Goal: Task Accomplishment & Management: Use online tool/utility

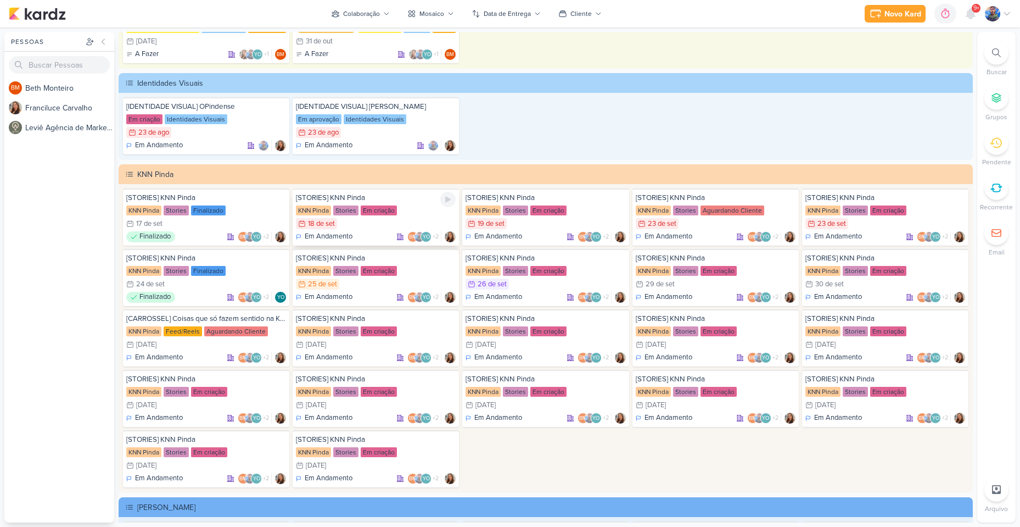
scroll to position [1922, 0]
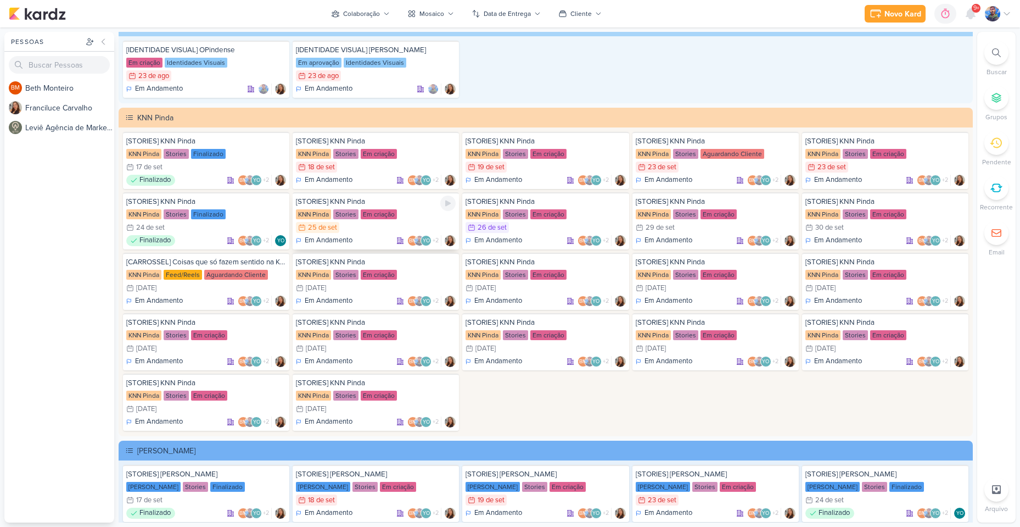
click at [386, 218] on div "Em criação" at bounding box center [379, 214] width 36 height 10
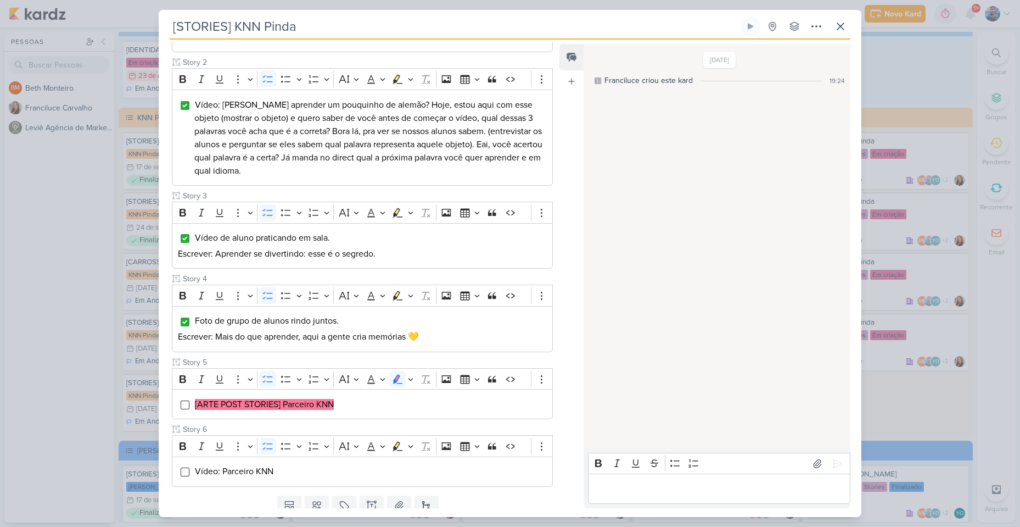
scroll to position [259, 0]
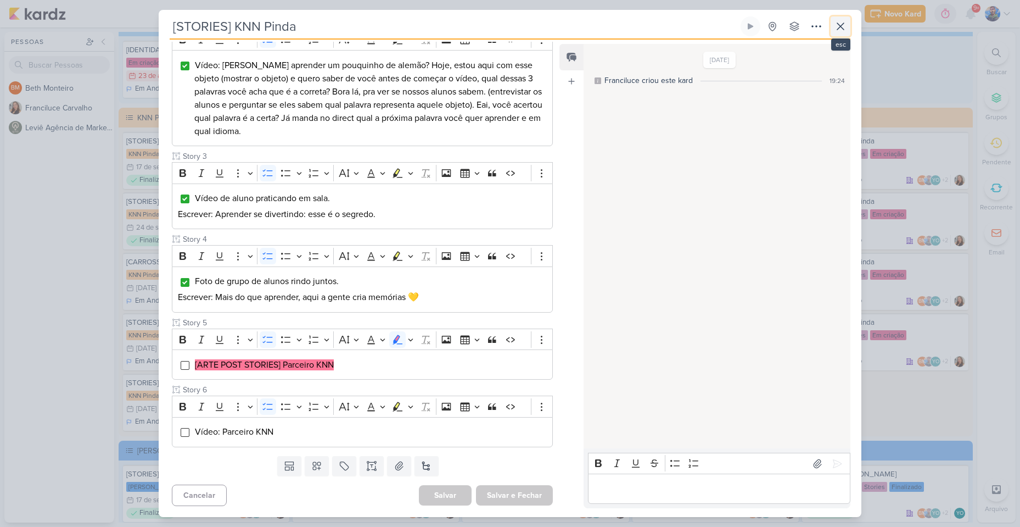
click at [846, 23] on icon at bounding box center [840, 26] width 13 height 13
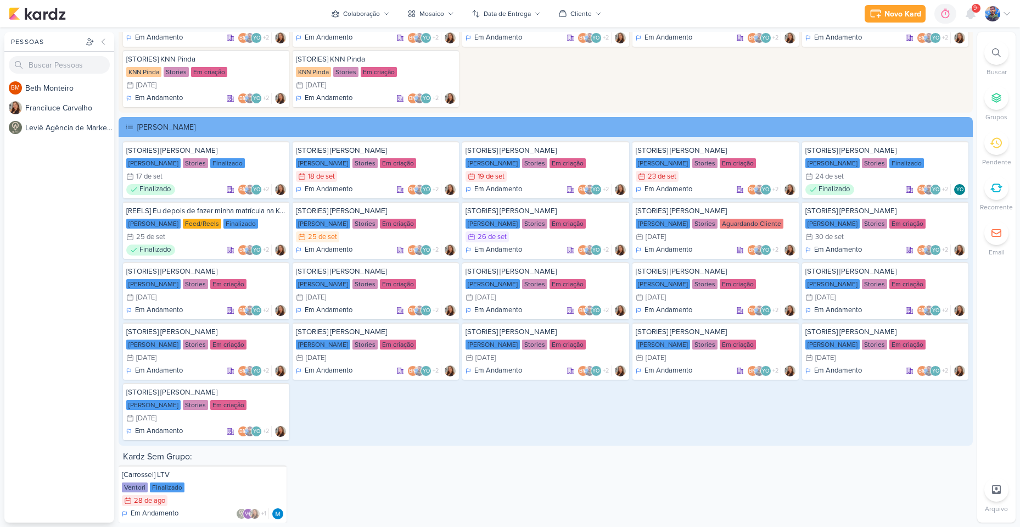
scroll to position [2249, 0]
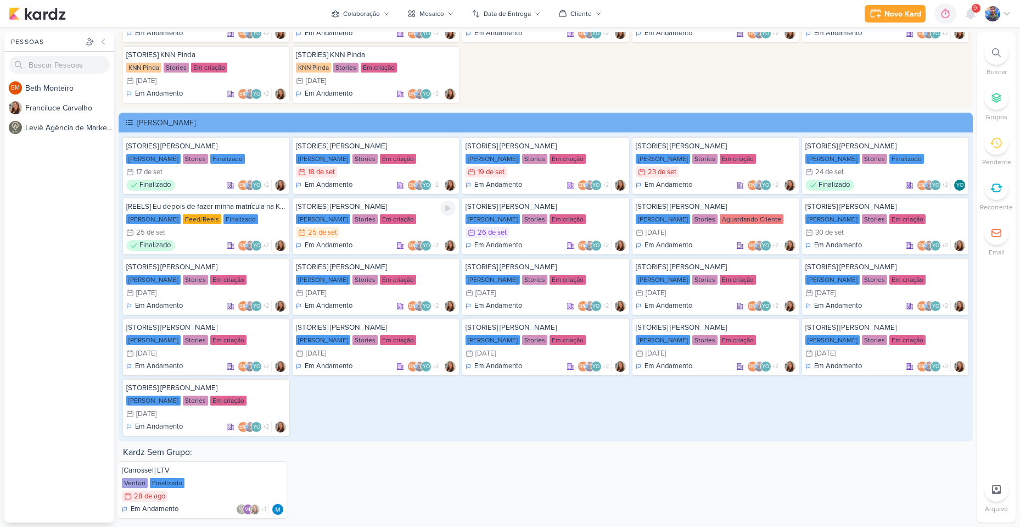
click at [380, 216] on div "Em criação" at bounding box center [398, 219] width 36 height 10
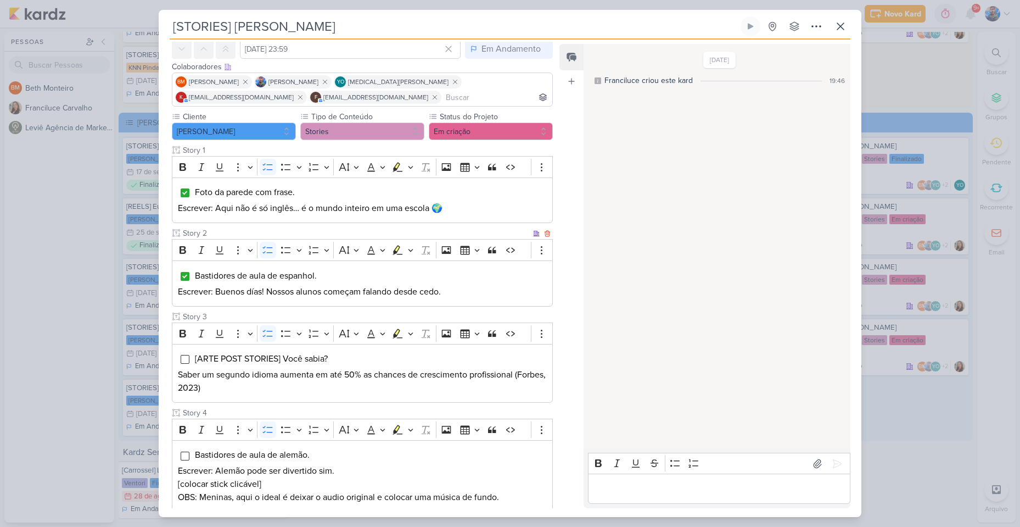
scroll to position [165, 0]
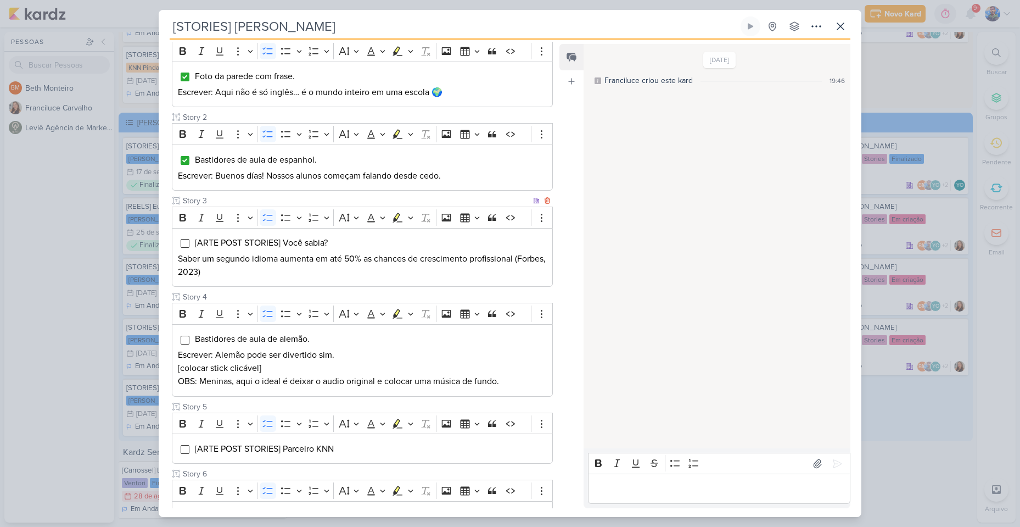
click at [275, 275] on p "Saber um segundo idioma aumenta em até 50% as chances de crescimento profission…" at bounding box center [362, 265] width 369 height 26
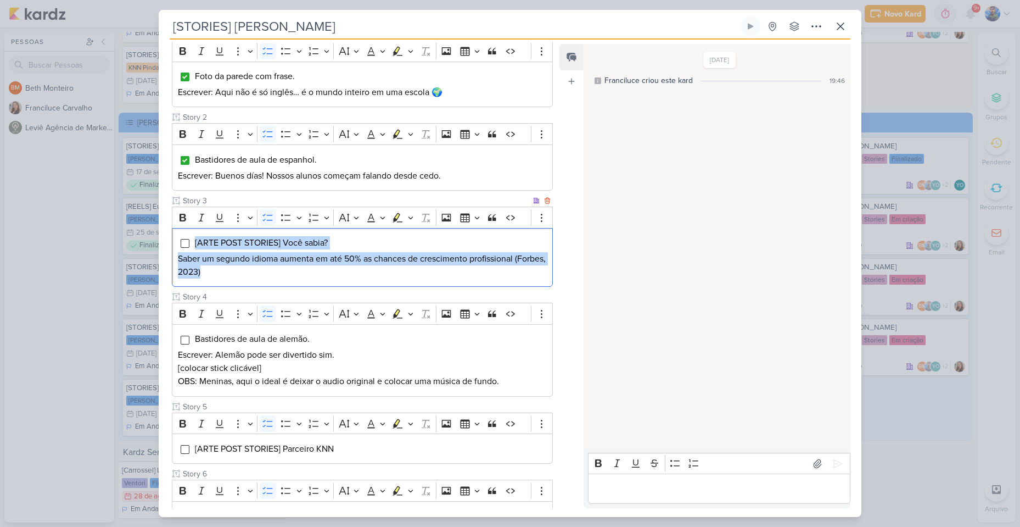
drag, startPoint x: 248, startPoint y: 268, endPoint x: 193, endPoint y: 232, distance: 66.1
click at [193, 232] on div "[ARTE POST STORIES] Você sabia? Saber um segundo idioma aumenta em até 50% as c…" at bounding box center [362, 257] width 381 height 59
click at [409, 215] on icon "Editor toolbar" at bounding box center [410, 217] width 5 height 11
click at [348, 236] on icon "Text highlight toolbar" at bounding box center [345, 236] width 11 height 11
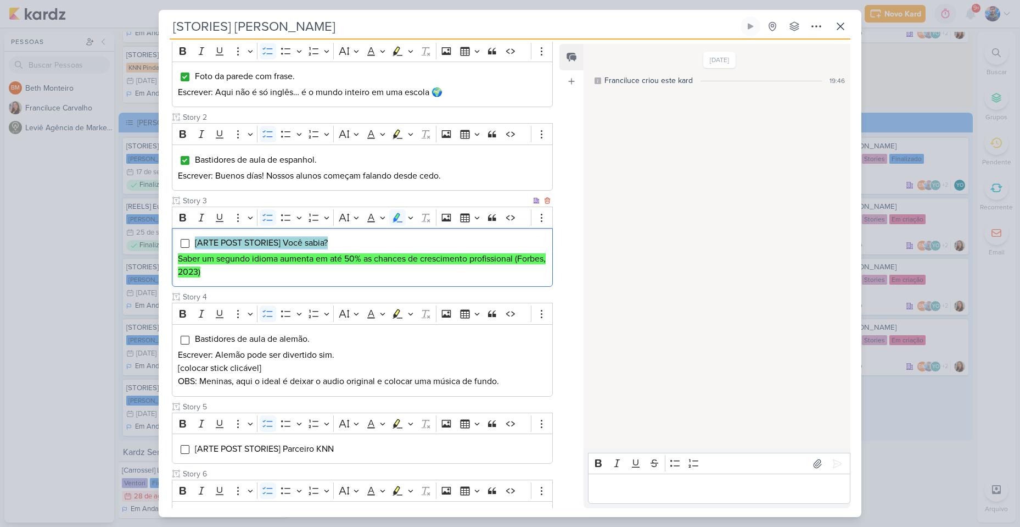
click at [375, 242] on li "[ARTE POST STORIES] Você sabia?" at bounding box center [370, 242] width 352 height 13
drag, startPoint x: 293, startPoint y: 257, endPoint x: 281, endPoint y: 257, distance: 12.6
click at [281, 257] on mark "Saber um segundo idioma aumenta em até 50% as chances de crescimento profission…" at bounding box center [362, 265] width 368 height 24
click at [257, 273] on p "Saber um segundo idioma aumenta em até 50% as chances de crescimento profission…" at bounding box center [362, 265] width 369 height 26
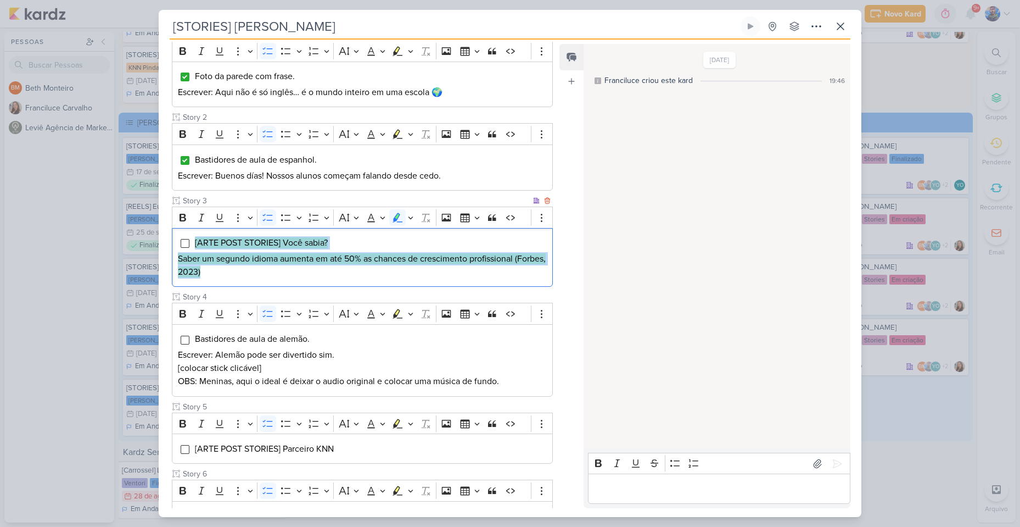
drag, startPoint x: 249, startPoint y: 276, endPoint x: 193, endPoint y: 239, distance: 67.2
click at [193, 239] on div "[ARTE POST STORIES] Você sabia? Saber um segundo idioma aumenta em até 50% as c…" at bounding box center [362, 257] width 381 height 59
click at [415, 217] on button "Highlight" at bounding box center [410, 217] width 9 height 16
click at [366, 235] on icon "Text highlight toolbar" at bounding box center [365, 236] width 10 height 9
click at [341, 262] on mark "Saber um segundo idioma aumenta em até 50% as chances de crescimento profission…" at bounding box center [362, 265] width 368 height 24
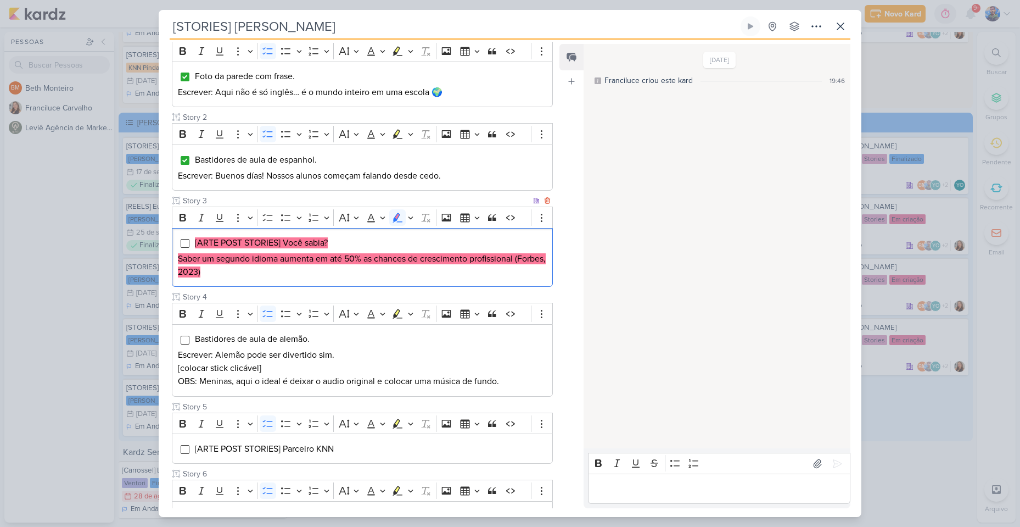
click at [239, 272] on p "Saber um segundo idioma aumenta em até 50% as chances de crescimento profission…" at bounding box center [362, 265] width 369 height 26
drag, startPoint x: 286, startPoint y: 241, endPoint x: 319, endPoint y: 243, distance: 33.0
click at [319, 243] on mark "[ARTE POST STORIES] Você sabia?" at bounding box center [261, 242] width 133 height 11
drag, startPoint x: 284, startPoint y: 243, endPoint x: 335, endPoint y: 248, distance: 51.9
click at [328, 247] on span "[ARTE POST STORIES] Você sabia?" at bounding box center [261, 242] width 133 height 11
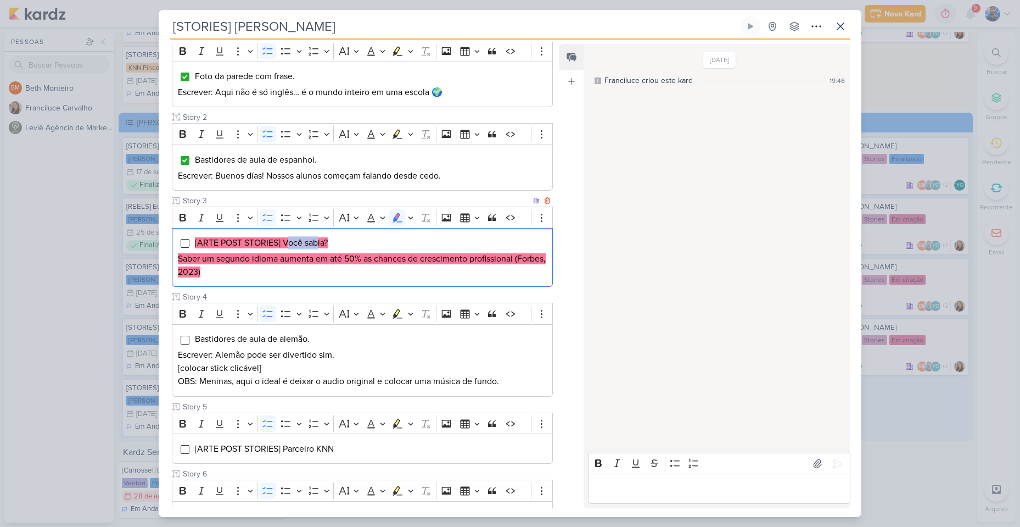
copy mark "Você sabia?"
click at [271, 261] on mark "Saber um segundo idioma aumenta em até 50% as chances de crescimento profission…" at bounding box center [362, 265] width 368 height 24
drag, startPoint x: 178, startPoint y: 257, endPoint x: 342, endPoint y: 254, distance: 164.2
click at [342, 254] on mark "Saber um segundo idioma aumenta em até 50% as chances de crescimento profission…" at bounding box center [362, 265] width 368 height 24
copy mark "Saber um segundo idioma aumenta em até"
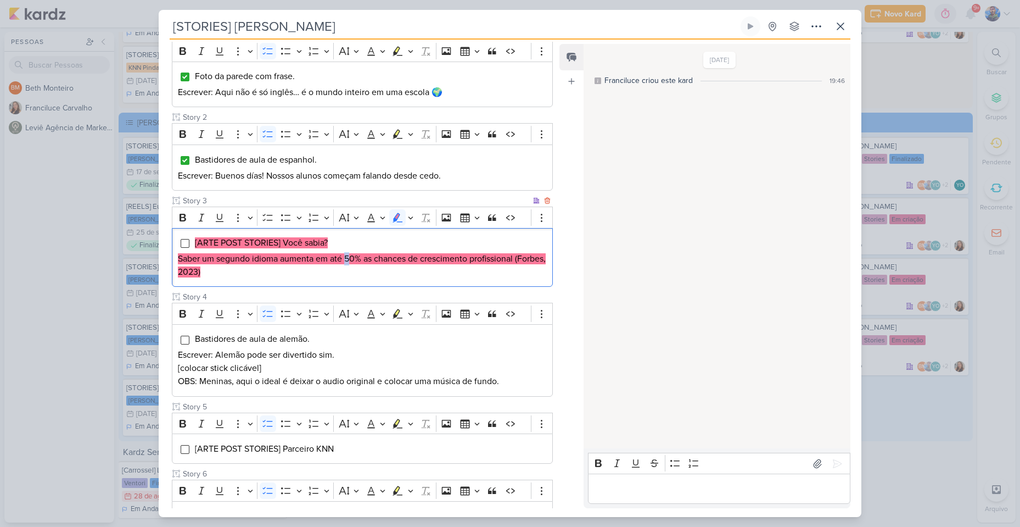
click at [349, 255] on mark "Saber um segundo idioma aumenta em até 50% as chances de crescimento profission…" at bounding box center [362, 265] width 368 height 24
click at [344, 257] on mark "Saber um segundo idioma aumenta em até 50% as chances de crescimento profission…" at bounding box center [362, 265] width 368 height 24
drag, startPoint x: 347, startPoint y: 258, endPoint x: 406, endPoint y: 262, distance: 59.5
click at [406, 262] on mark "Saber um segundo idioma aumenta em até 50% as chances de crescimento profission…" at bounding box center [362, 265] width 368 height 24
copy mark "50% as chances"
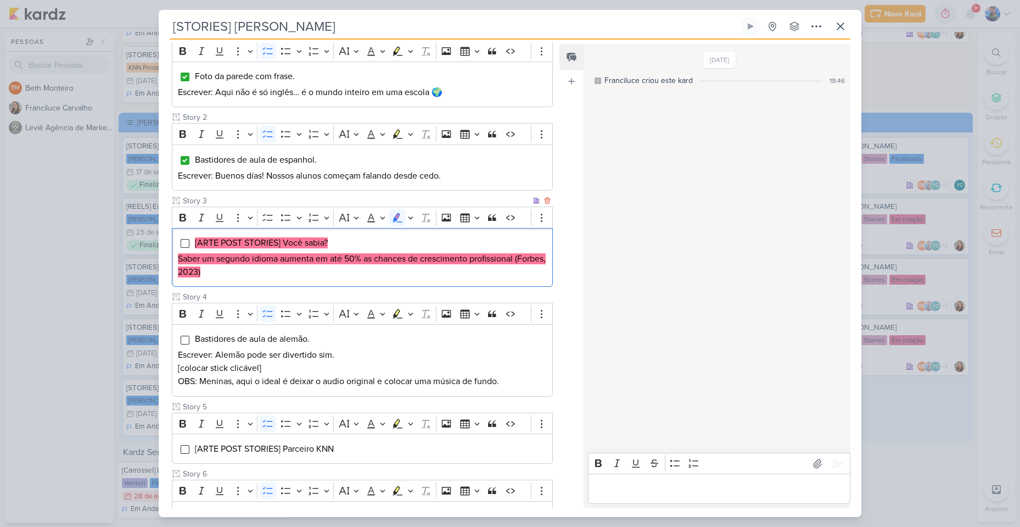
click at [429, 258] on mark "Saber um segundo idioma aumenta em até 50% as chances de crescimento profission…" at bounding box center [362, 265] width 368 height 24
drag, startPoint x: 411, startPoint y: 260, endPoint x: 519, endPoint y: 251, distance: 107.9
click at [519, 252] on p "Saber um segundo idioma aumenta em até 50% as chances de crescimento profission…" at bounding box center [362, 265] width 369 height 26
copy mark "de crescimento profissional"
drag, startPoint x: 237, startPoint y: 271, endPoint x: 175, endPoint y: 272, distance: 61.5
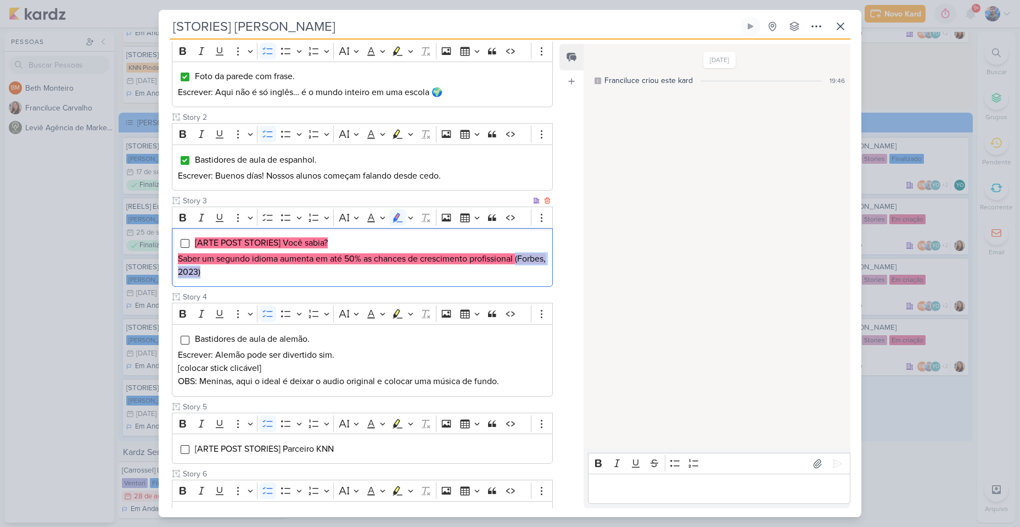
click at [175, 272] on div "[ARTE POST STORIES] Você sabia? Saber um segundo idioma aumenta em até 50% as c…" at bounding box center [362, 257] width 381 height 59
copy mark "(Forbes, 2023)"
click at [238, 267] on p "Saber um segundo idioma aumenta em até 50% as chances de crescimento profission…" at bounding box center [362, 265] width 369 height 26
click at [412, 218] on icon "Editor toolbar" at bounding box center [410, 217] width 5 height 11
click at [345, 235] on icon "Text highlight toolbar" at bounding box center [345, 236] width 6 height 8
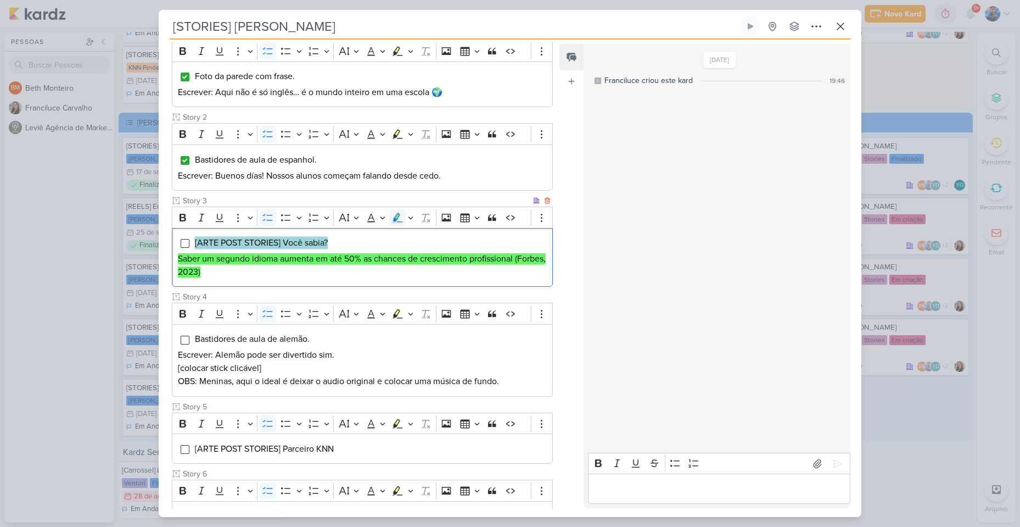
click at [376, 257] on mark "Saber um segundo idioma aumenta em até 50% as chances de crescimento profission…" at bounding box center [362, 265] width 368 height 24
click at [513, 244] on li "[ARTE POST STORIES] Você sabia?" at bounding box center [370, 242] width 352 height 13
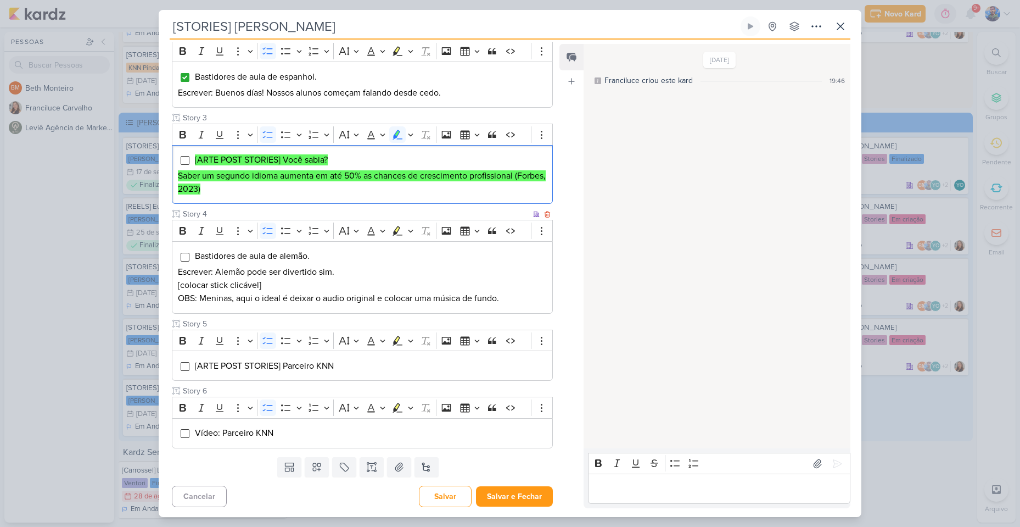
scroll to position [249, 0]
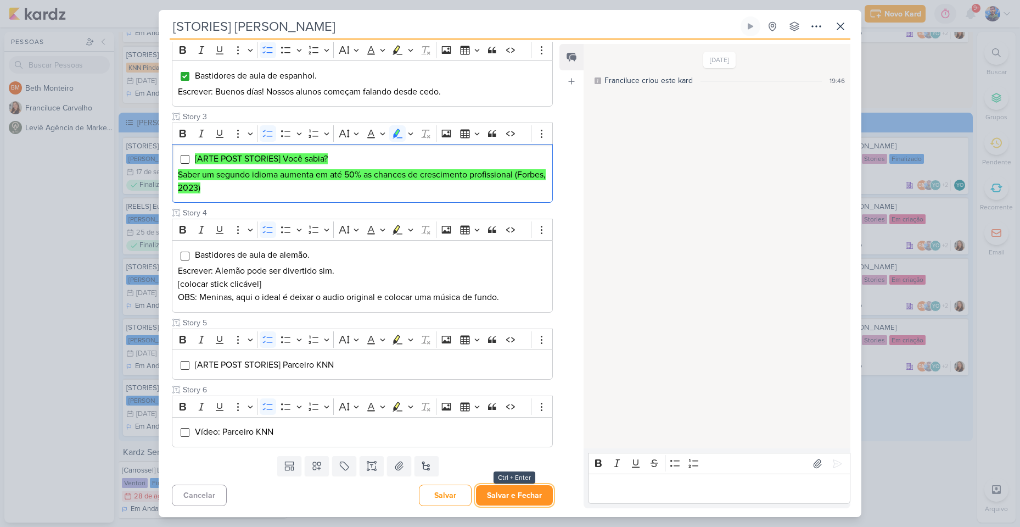
click at [496, 500] on button "Salvar e Fechar" at bounding box center [514, 495] width 77 height 20
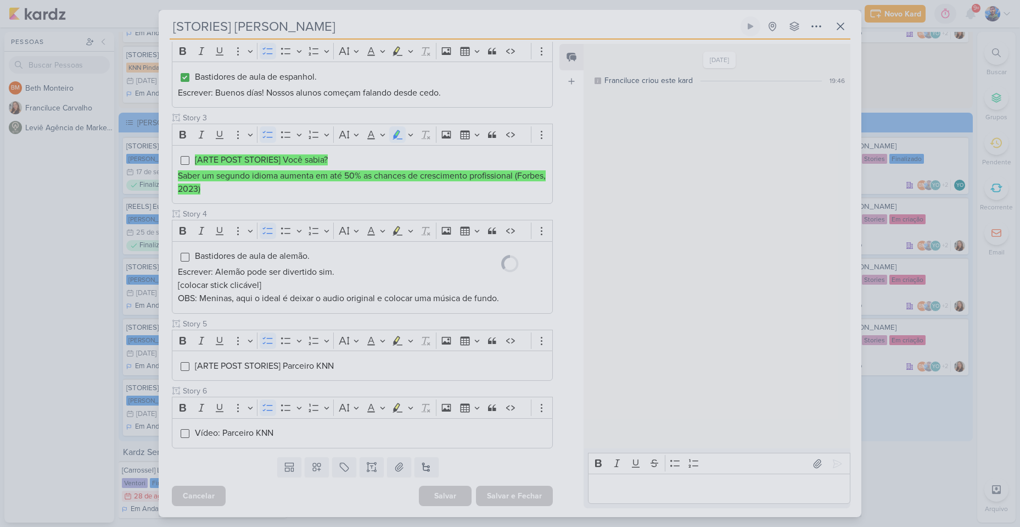
scroll to position [248, 0]
